Goal: Entertainment & Leisure: Consume media (video, audio)

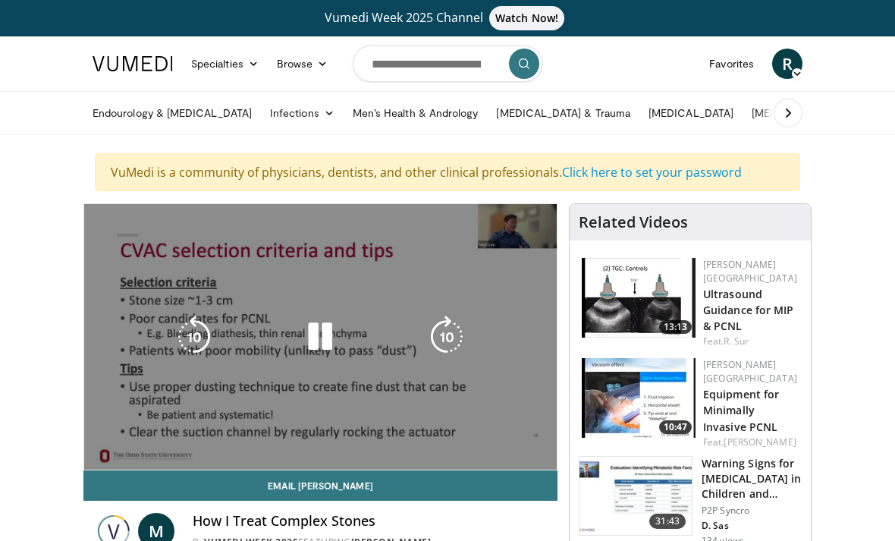
click at [440, 331] on icon "Video Player" at bounding box center [447, 337] width 42 height 42
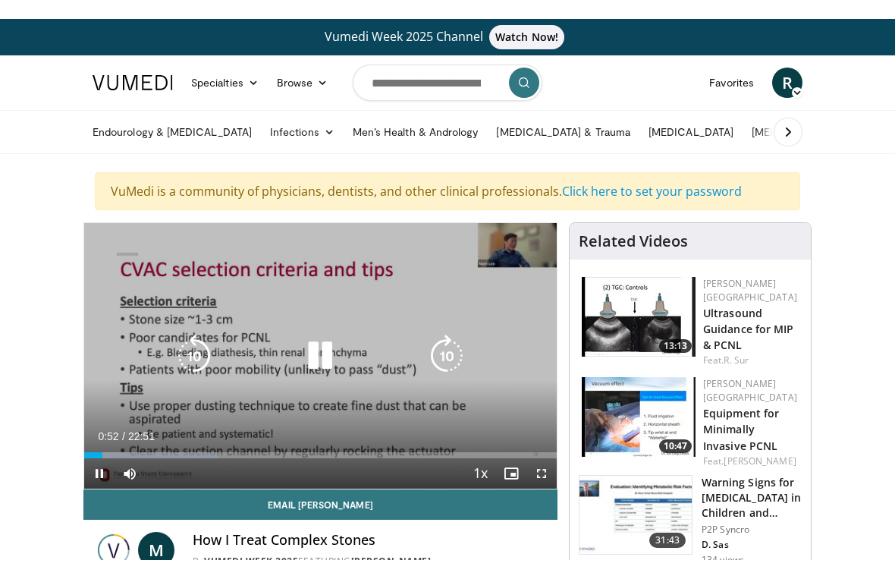
scroll to position [18, 0]
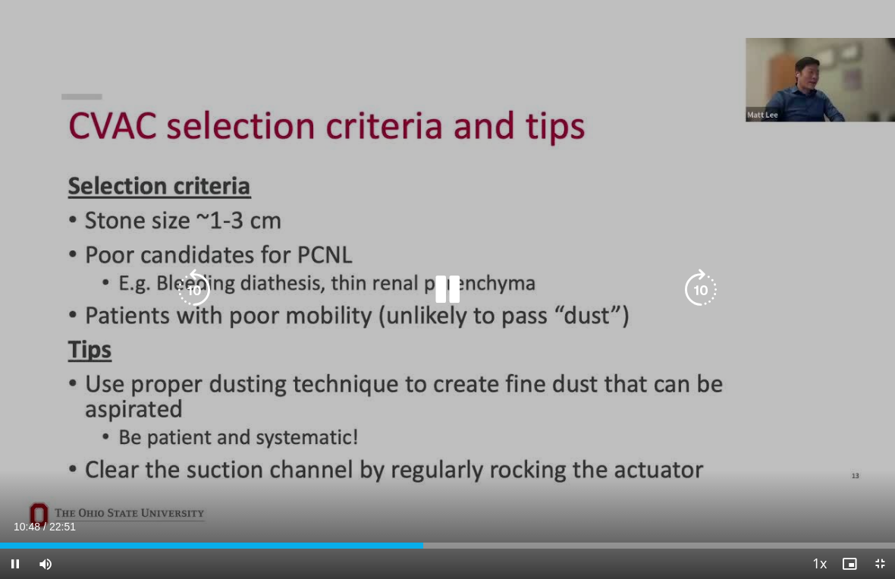
click at [696, 291] on icon "Video Player" at bounding box center [701, 290] width 42 height 42
click at [698, 292] on icon "Video Player" at bounding box center [701, 290] width 42 height 42
click at [701, 307] on icon "Video Player" at bounding box center [701, 290] width 42 height 42
click at [696, 291] on icon "Video Player" at bounding box center [701, 290] width 42 height 42
click at [707, 295] on icon "Video Player" at bounding box center [701, 290] width 42 height 42
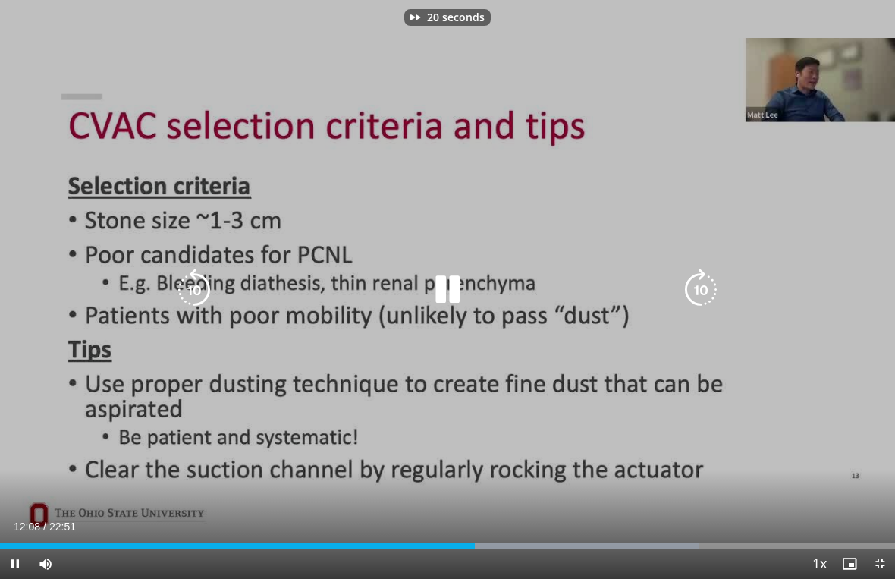
click at [705, 291] on icon "Video Player" at bounding box center [701, 290] width 42 height 42
click at [703, 294] on icon "Video Player" at bounding box center [701, 290] width 42 height 42
click at [706, 287] on icon "Video Player" at bounding box center [701, 290] width 42 height 42
click at [697, 285] on icon "Video Player" at bounding box center [701, 290] width 42 height 42
